Goal: Find contact information

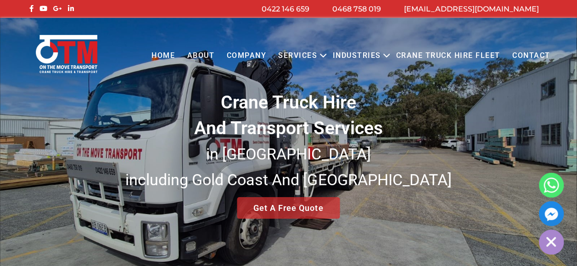
click at [546, 56] on link "Contact" at bounding box center [531, 55] width 50 height 25
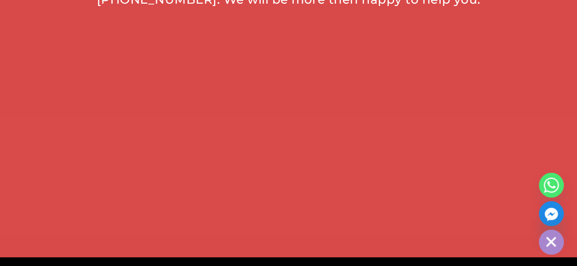
scroll to position [560, 0]
